Goal: Task Accomplishment & Management: Manage account settings

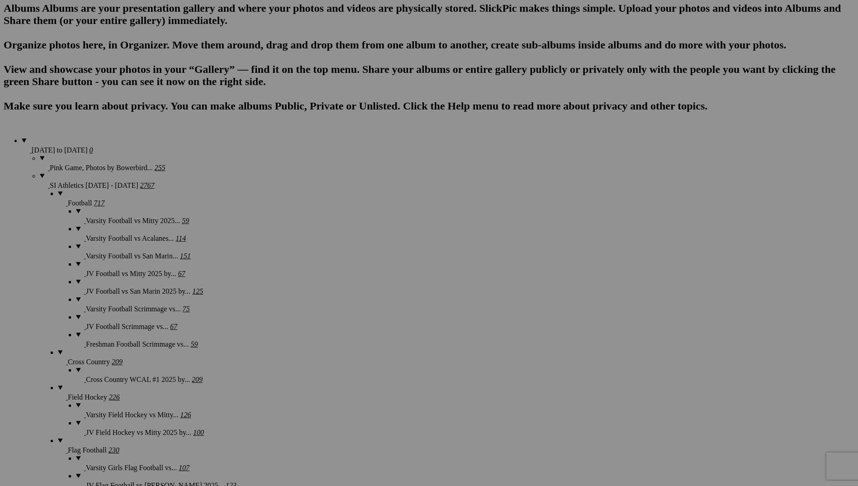
scroll to position [724, 0]
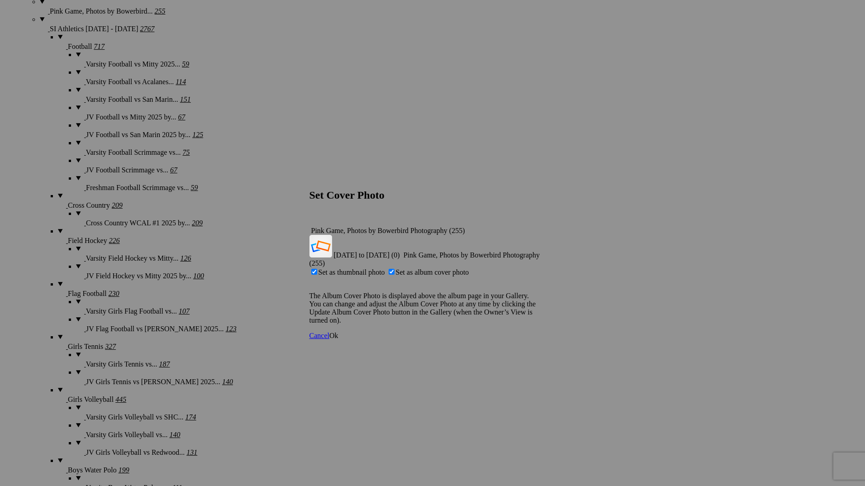
click at [338, 332] on span "Ok" at bounding box center [333, 336] width 9 height 8
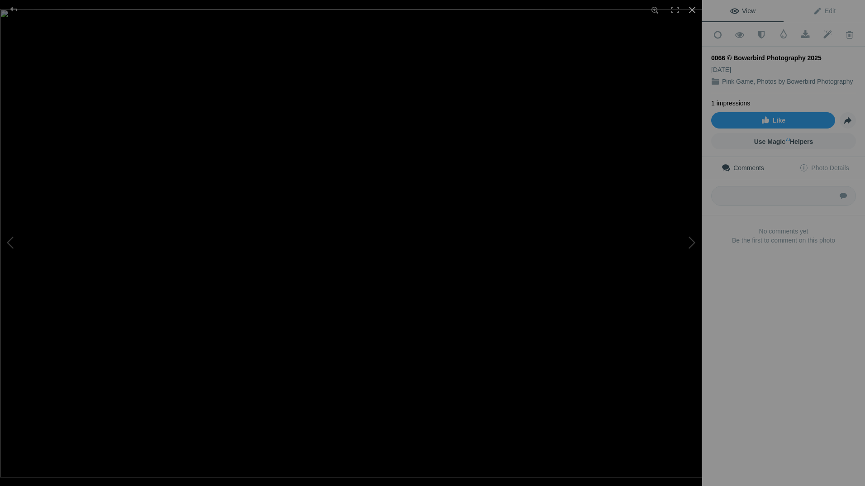
click at [690, 12] on div at bounding box center [692, 10] width 20 height 20
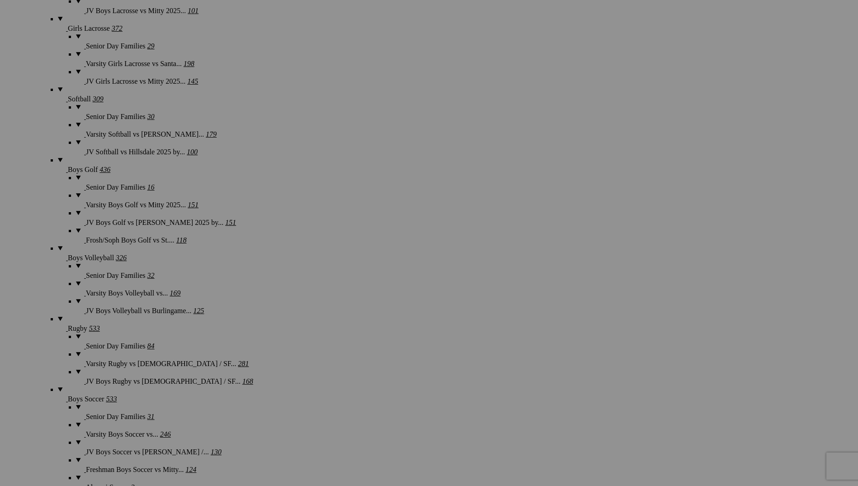
scroll to position [2609, 0]
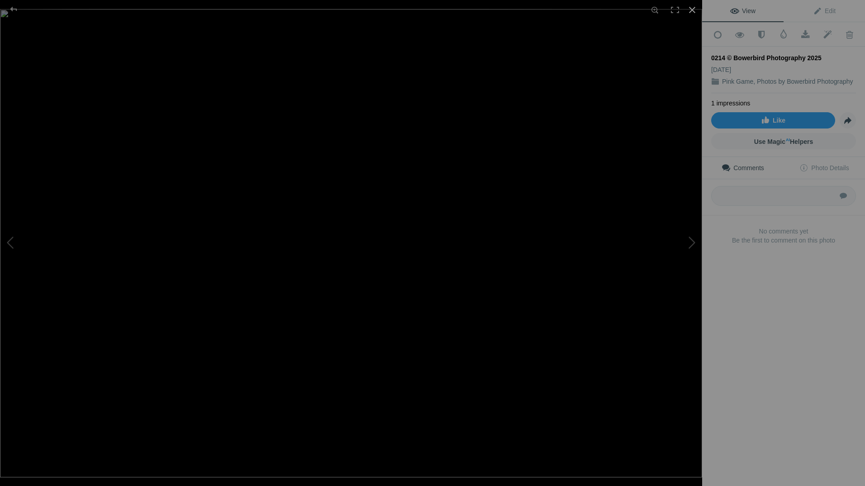
click at [694, 9] on div at bounding box center [692, 10] width 20 height 20
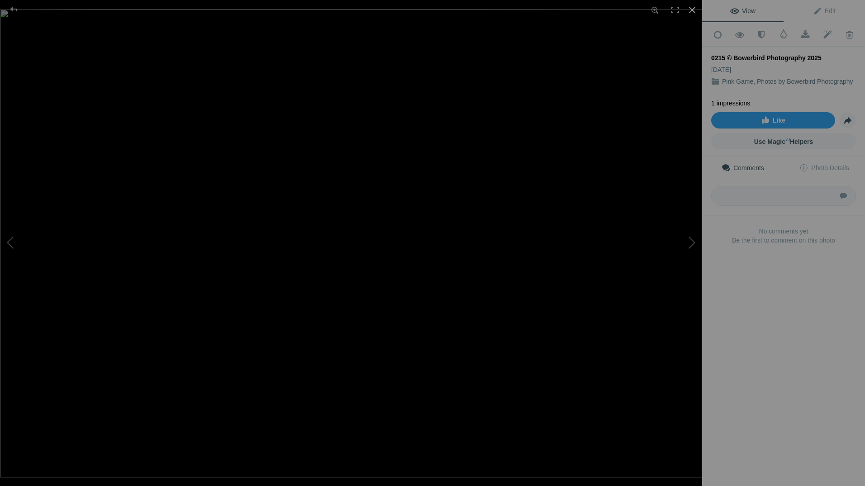
click at [689, 12] on div at bounding box center [692, 10] width 20 height 20
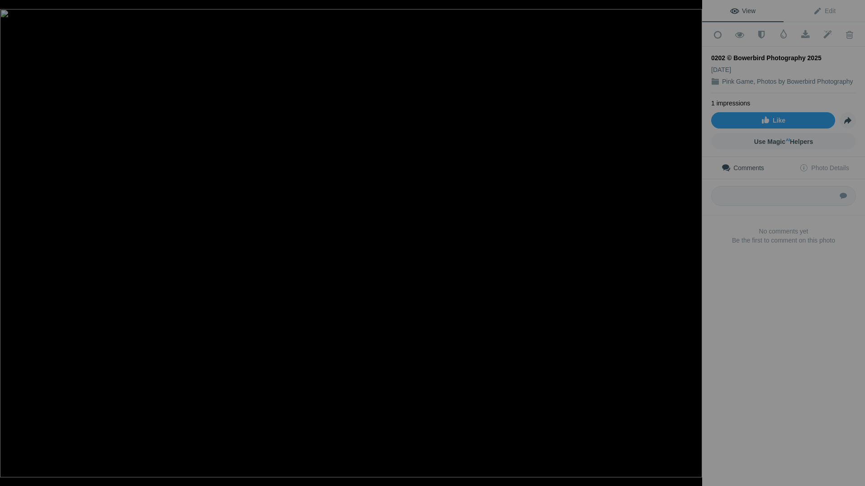
click at [696, 11] on div at bounding box center [692, 10] width 20 height 20
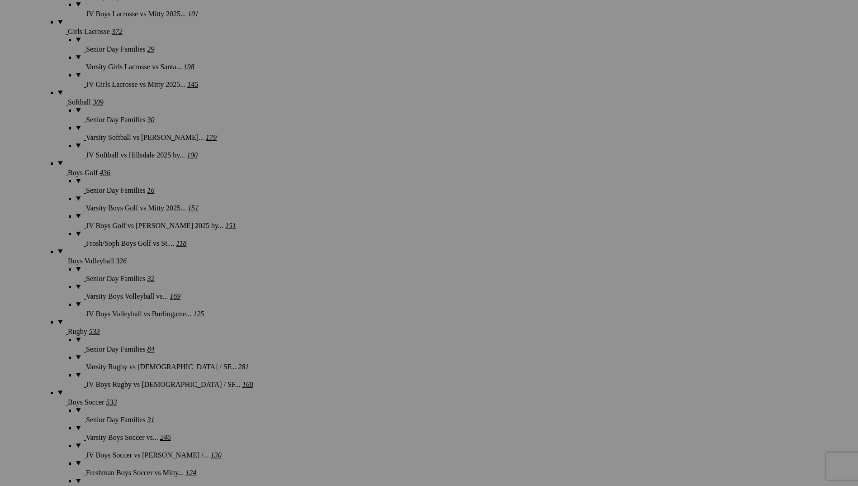
scroll to position [0, 0]
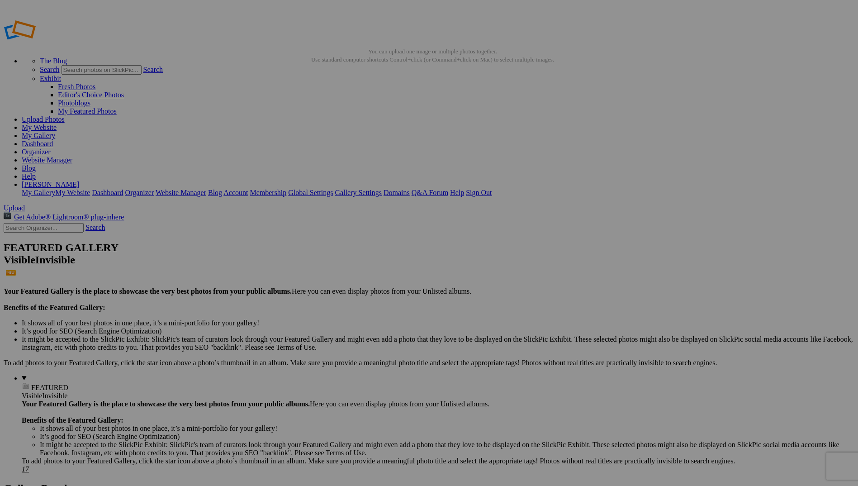
click at [55, 132] on link "My Gallery" at bounding box center [38, 136] width 33 height 8
